Goal: Navigation & Orientation: Find specific page/section

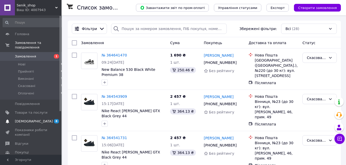
click at [20, 119] on span "[DEMOGRAPHIC_DATA]" at bounding box center [34, 121] width 38 height 5
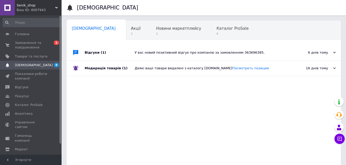
click at [335, 53] on use at bounding box center [334, 53] width 3 height 2
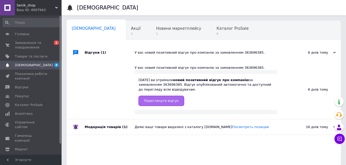
click at [163, 102] on span "Переглянути відгук" at bounding box center [161, 101] width 35 height 4
click at [131, 28] on span "Акції" at bounding box center [136, 28] width 10 height 5
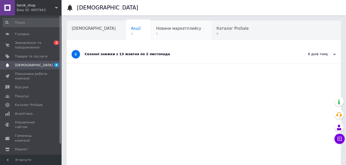
click at [166, 31] on div "Новини маркетплейсу 1" at bounding box center [181, 30] width 61 height 19
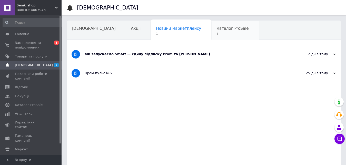
click at [211, 32] on div "Каталог ProSale 6" at bounding box center [234, 30] width 47 height 19
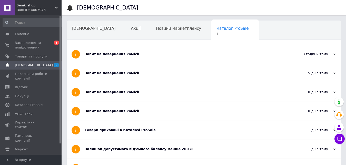
click at [191, 50] on div "Запит на повернення комісії" at bounding box center [185, 54] width 200 height 19
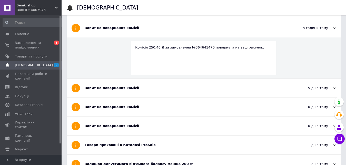
scroll to position [78, 0]
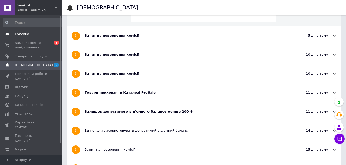
click at [24, 35] on span "Головна" at bounding box center [22, 34] width 14 height 5
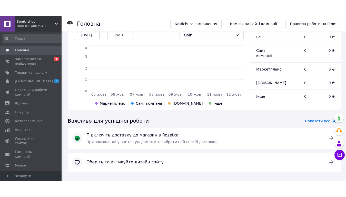
scroll to position [124, 0]
